Goal: Information Seeking & Learning: Learn about a topic

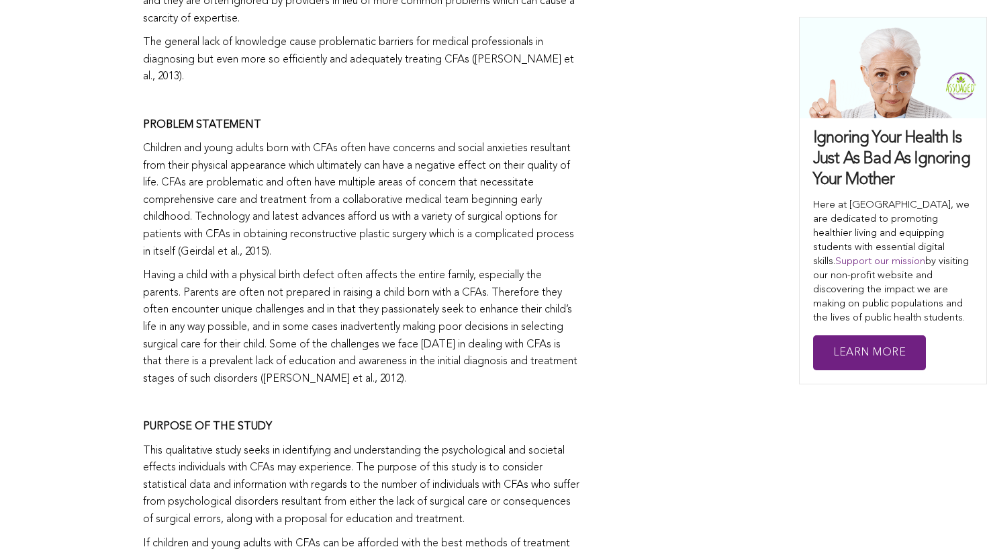
scroll to position [1377, 0]
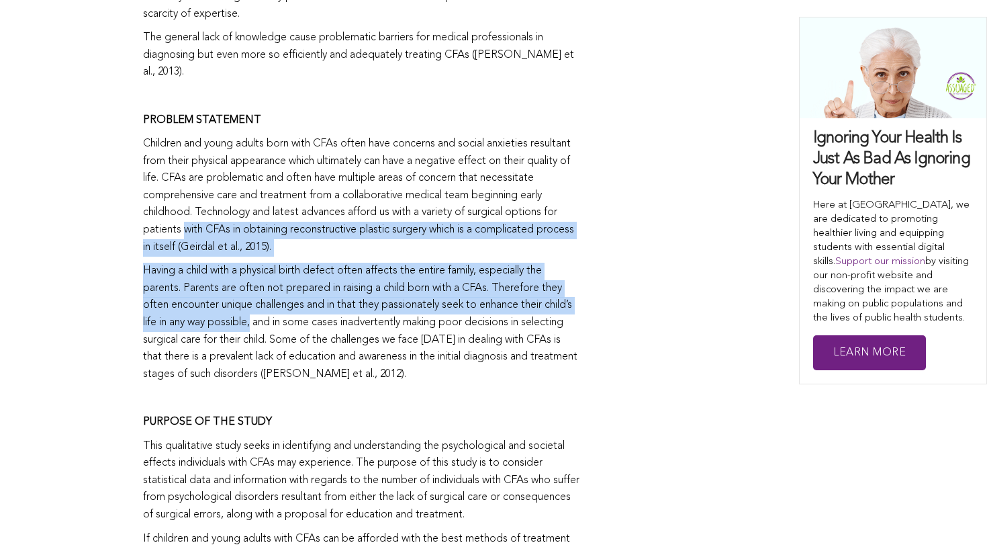
drag, startPoint x: 281, startPoint y: 192, endPoint x: 285, endPoint y: 285, distance: 92.8
click at [310, 311] on p "Having a child with a physical birth defect often affects the entire family, es…" at bounding box center [361, 323] width 437 height 120
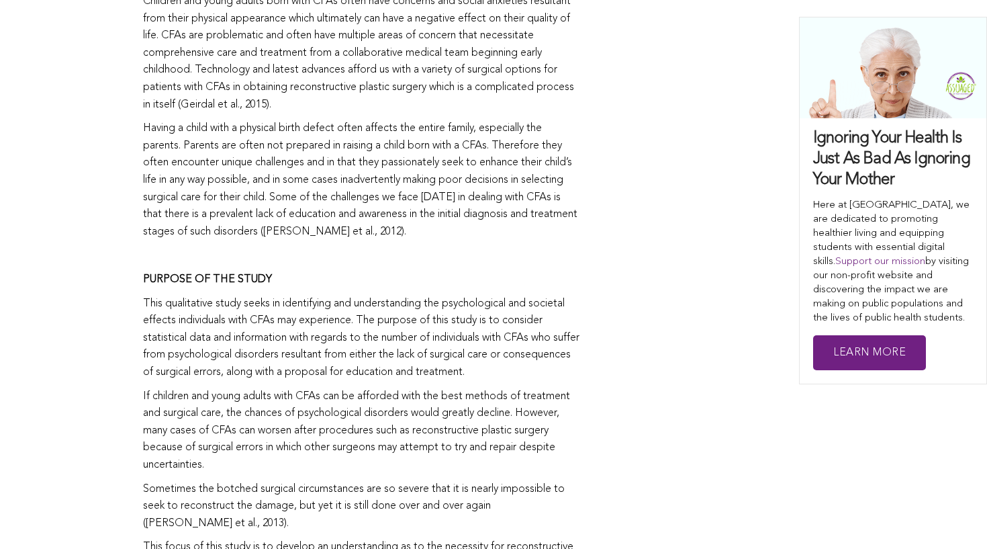
scroll to position [1533, 0]
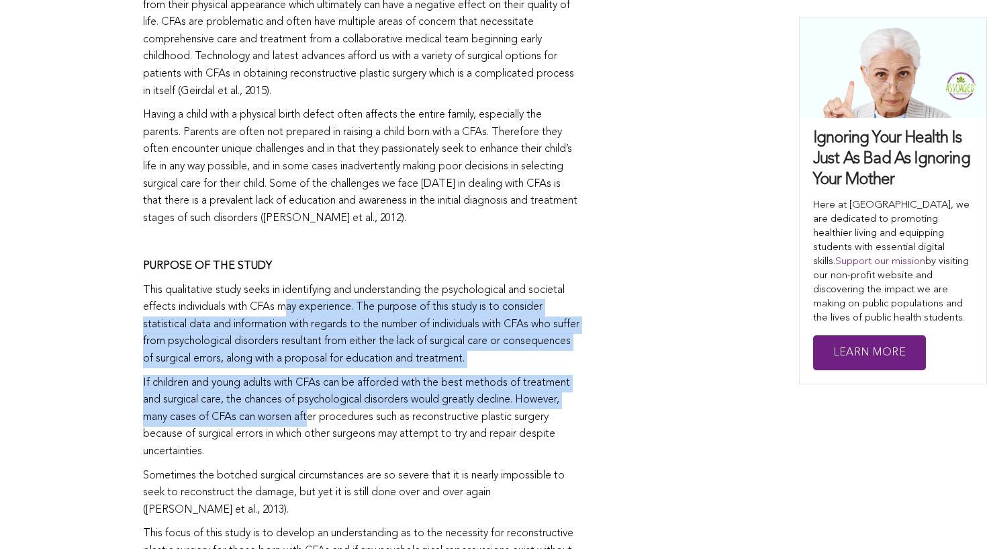
drag, startPoint x: 292, startPoint y: 270, endPoint x: 310, endPoint y: 384, distance: 115.0
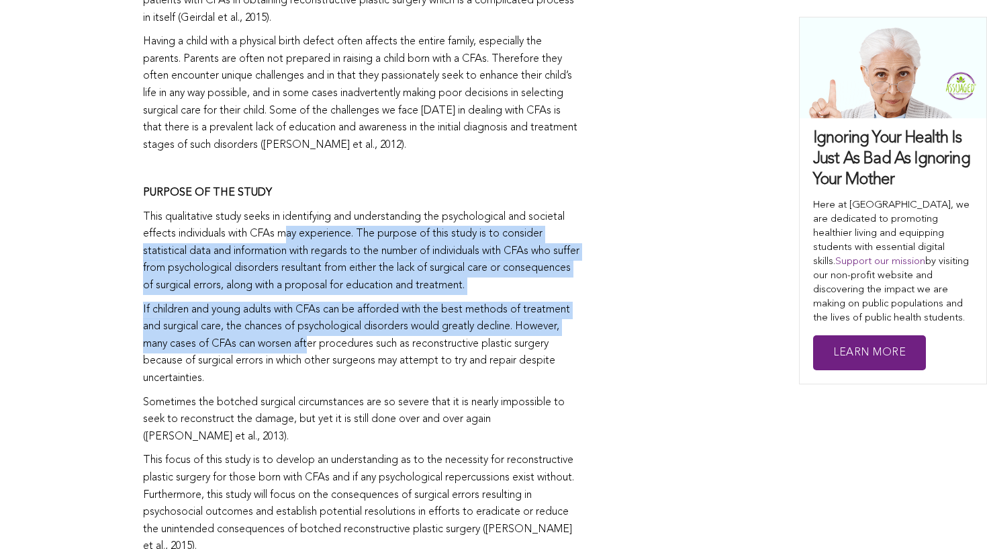
scroll to position [1607, 0]
click at [371, 393] on p "Sometimes the botched surgical circumstances are so severe that it is nearly im…" at bounding box center [361, 419] width 437 height 52
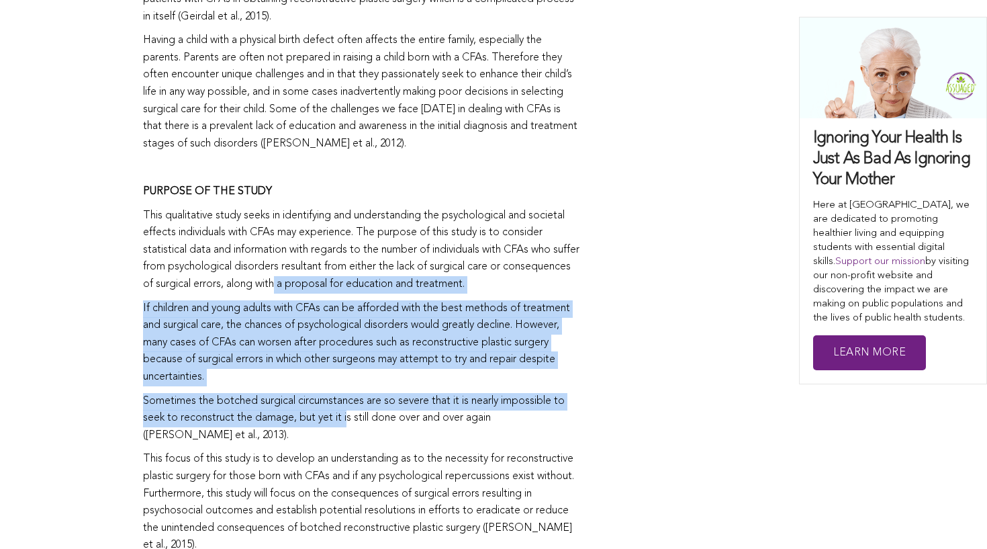
drag, startPoint x: 349, startPoint y: 240, endPoint x: 347, endPoint y: 374, distance: 134.4
click at [369, 406] on p "Sometimes the botched surgical circumstances are so severe that it is nearly im…" at bounding box center [361, 419] width 437 height 52
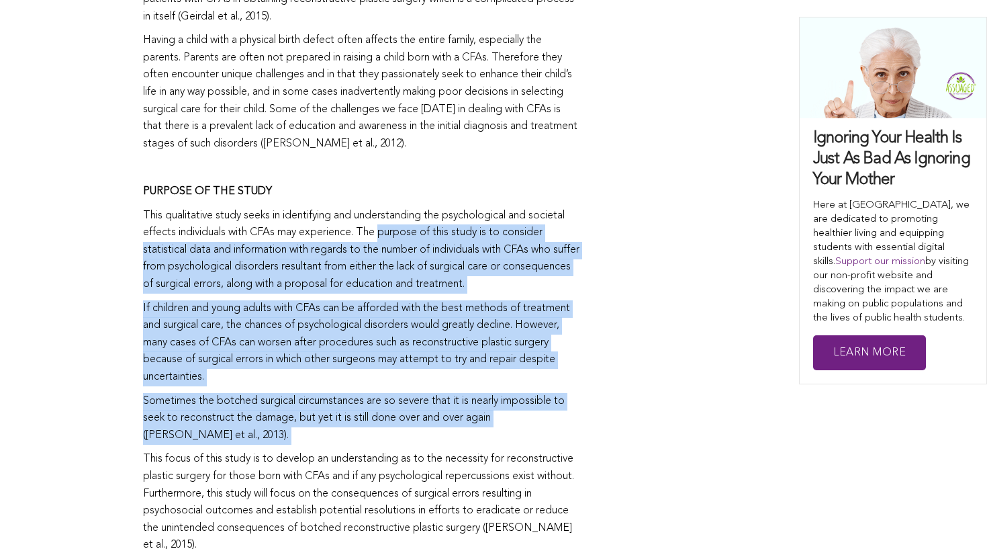
drag, startPoint x: 369, startPoint y: 406, endPoint x: 413, endPoint y: 199, distance: 212.1
click at [441, 208] on p "This qualitative study seeks in identifying and understanding the psychological…" at bounding box center [361, 251] width 437 height 86
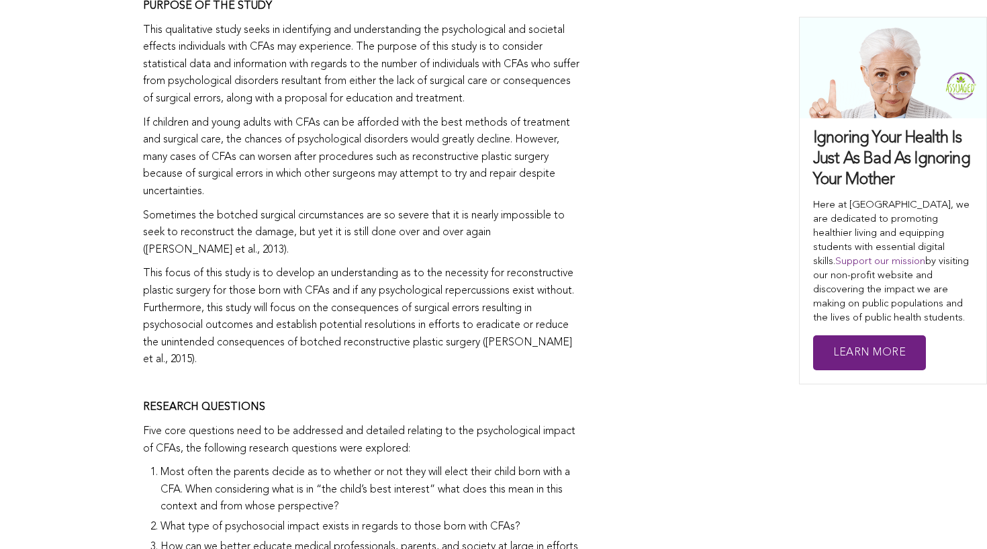
scroll to position [1798, 0]
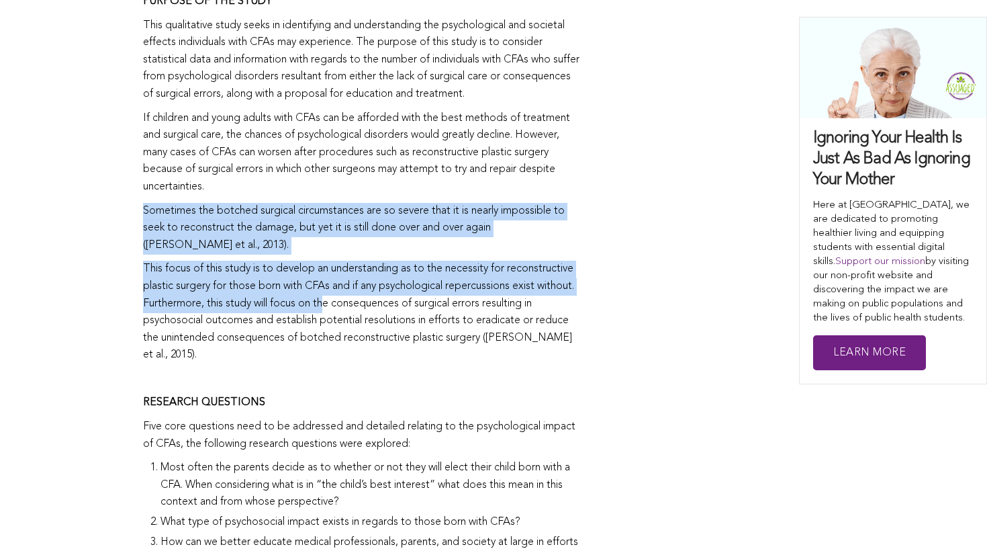
drag, startPoint x: 365, startPoint y: 154, endPoint x: 367, endPoint y: 265, distance: 110.8
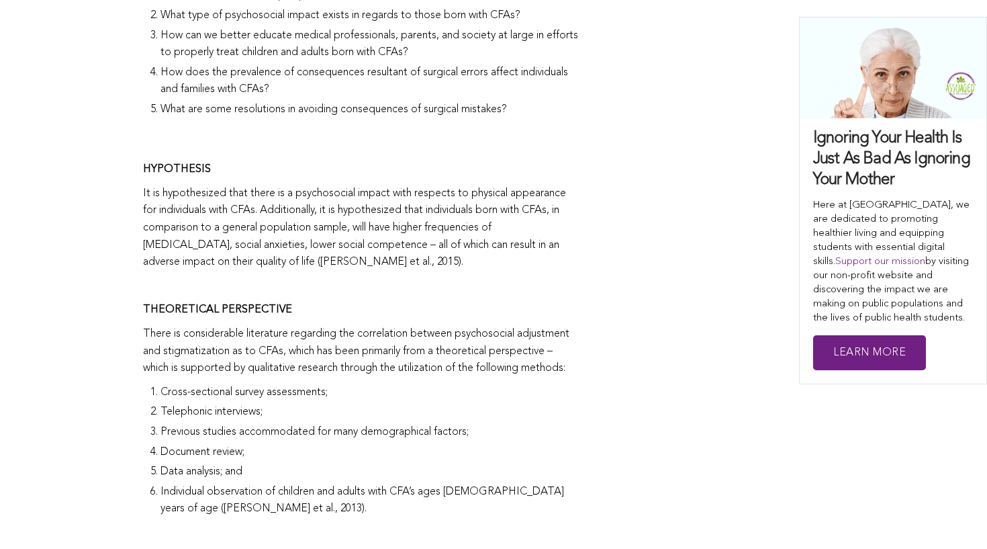
scroll to position [2342, 0]
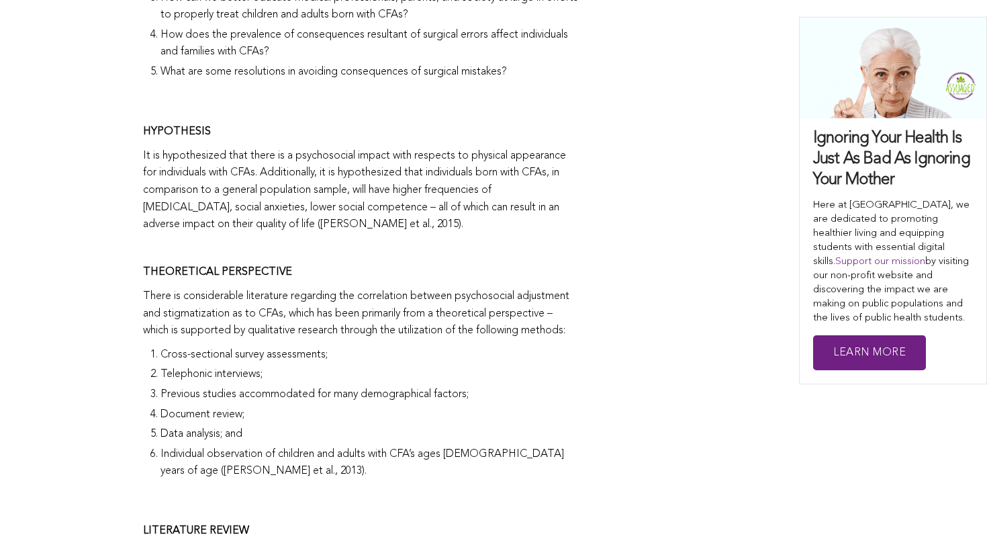
click at [368, 288] on p "There is considerable literature regarding the correlation between psychosocial…" at bounding box center [361, 314] width 437 height 52
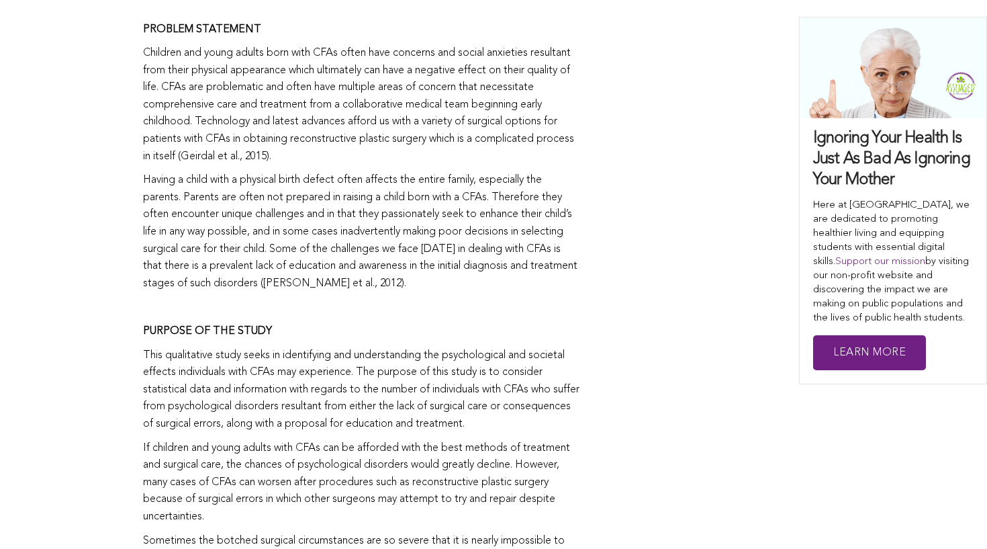
scroll to position [1032, 0]
